Goal: Go to known website: Go to known website

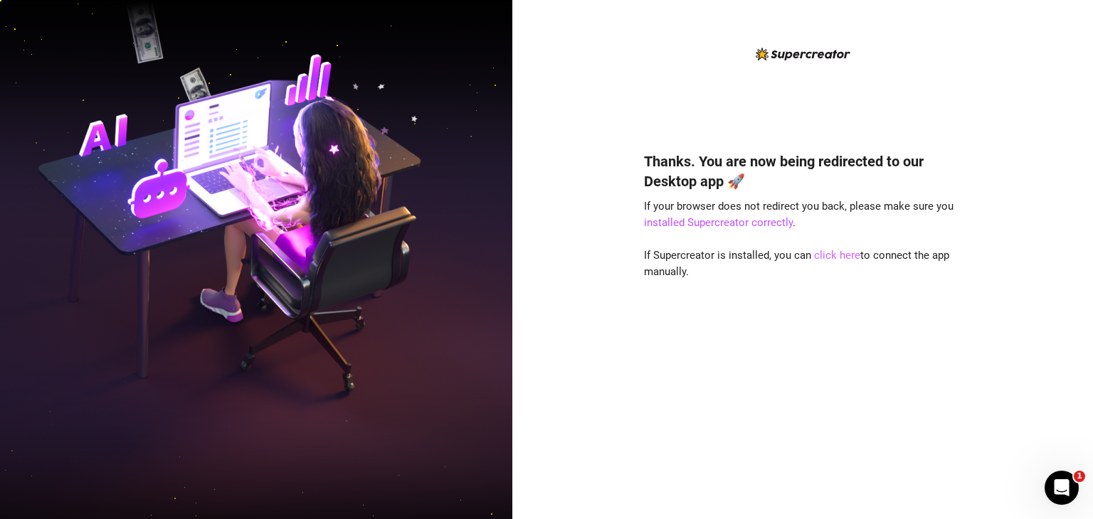
click at [824, 253] on link "click here" at bounding box center [837, 255] width 46 height 13
click at [155, 75] on img at bounding box center [256, 260] width 512 height 643
click at [834, 258] on link "click here" at bounding box center [837, 255] width 46 height 13
